Goal: Task Accomplishment & Management: Use online tool/utility

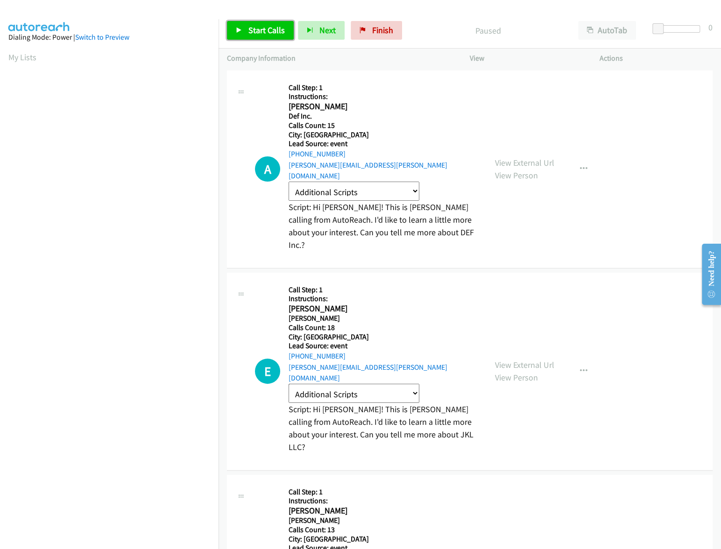
click at [231, 32] on link "Start Calls" at bounding box center [260, 30] width 67 height 19
click at [56, 26] on aside "Dialing Mode: Power | Switch to Preview My Lists" at bounding box center [109, 277] width 218 height 517
click at [587, 160] on button "button" at bounding box center [583, 169] width 25 height 19
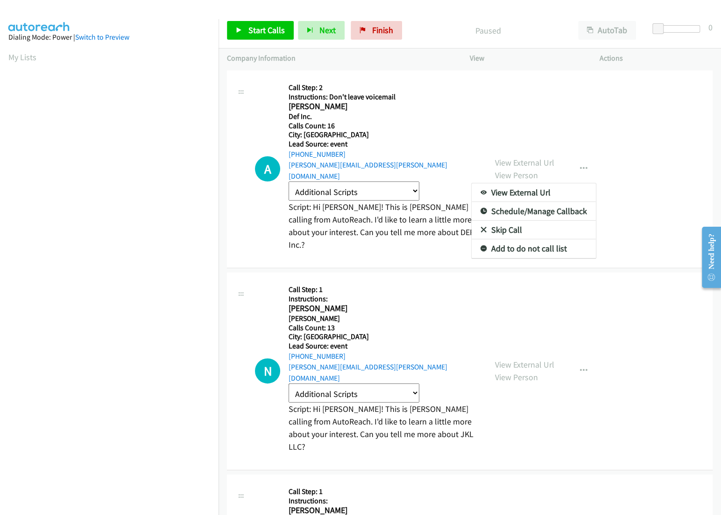
click at [381, 30] on div at bounding box center [360, 257] width 721 height 515
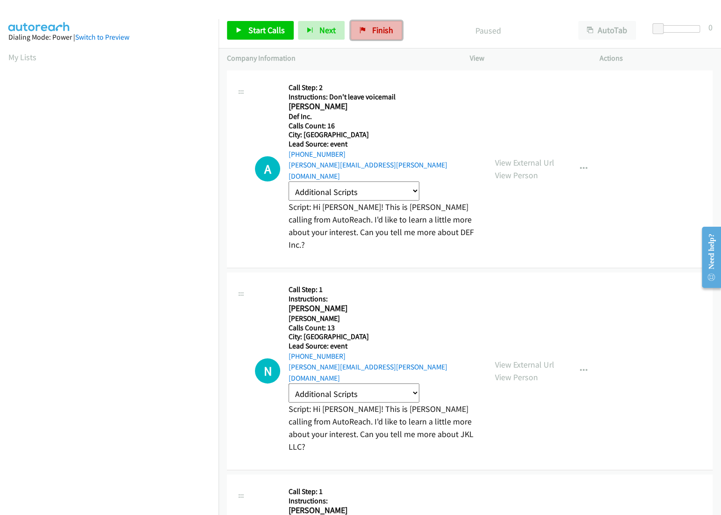
click at [388, 33] on span "Finish" at bounding box center [382, 30] width 21 height 11
